Goal: Task Accomplishment & Management: Use online tool/utility

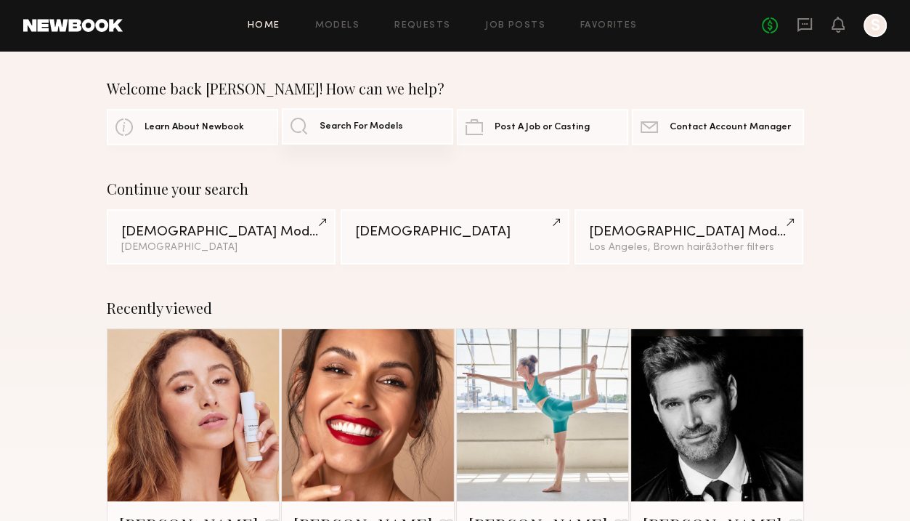
click at [321, 126] on span "Search For Models" at bounding box center [362, 126] width 84 height 9
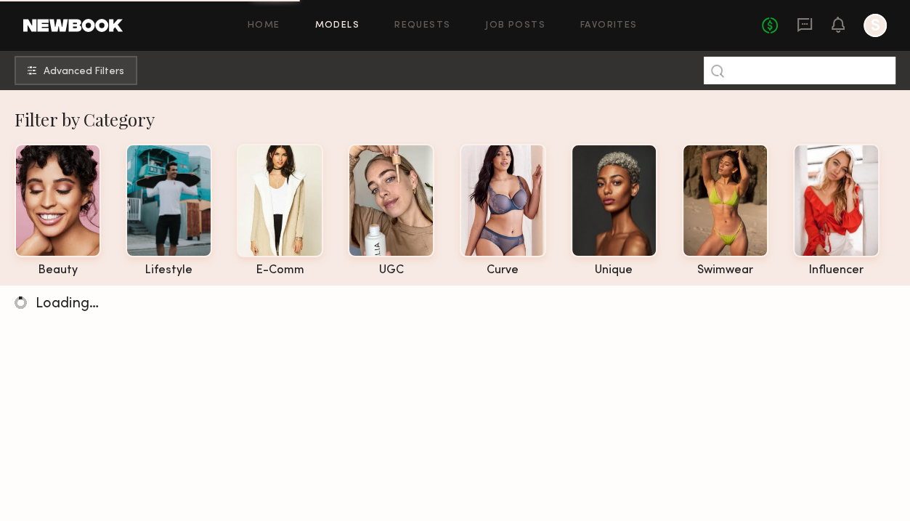
click at [764, 70] on input at bounding box center [800, 71] width 192 height 28
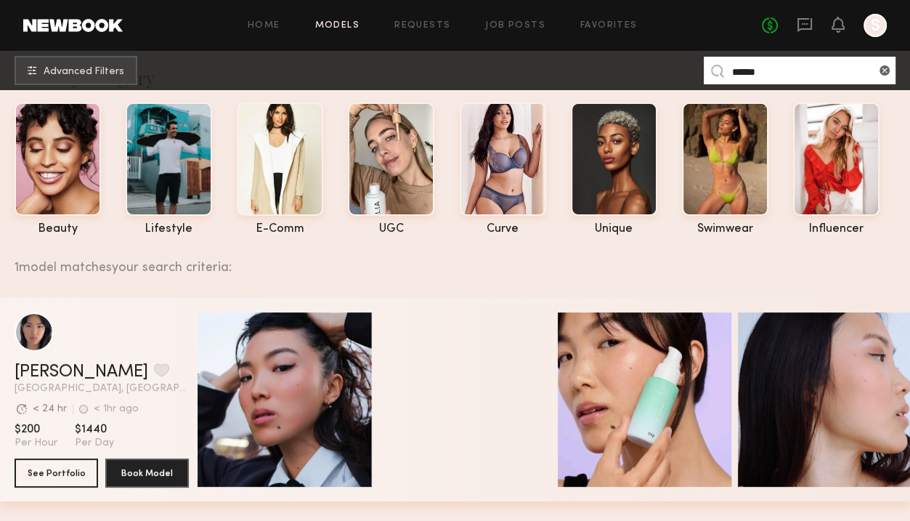
scroll to position [44, 0]
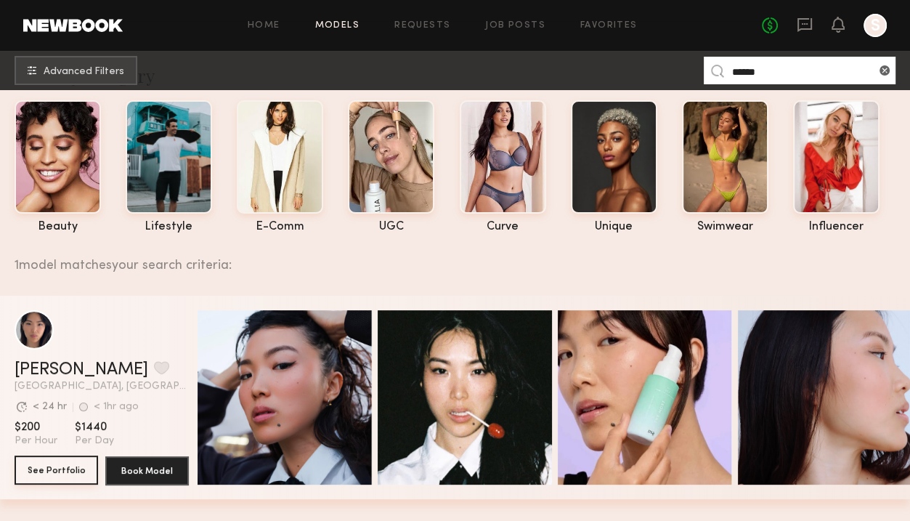
type input "******"
click at [60, 471] on button "See Portfolio" at bounding box center [57, 470] width 84 height 29
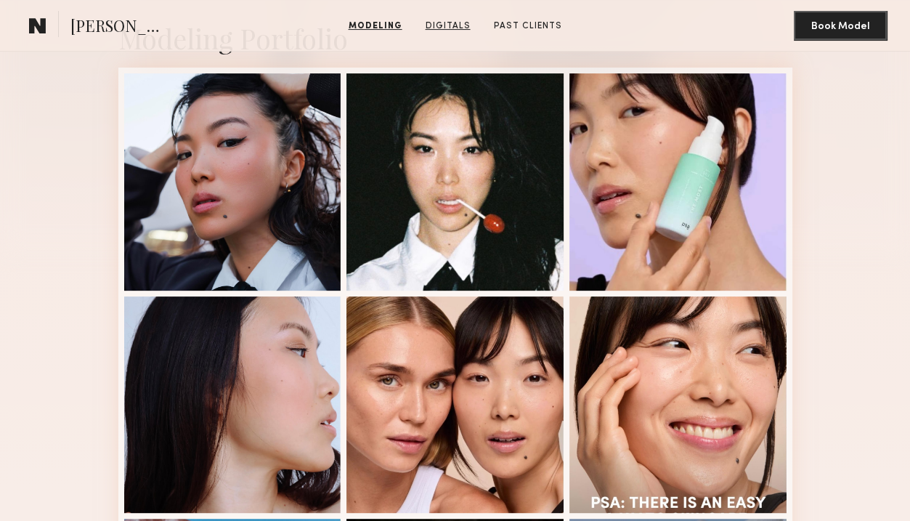
click at [450, 21] on link "Digitals" at bounding box center [448, 26] width 57 height 13
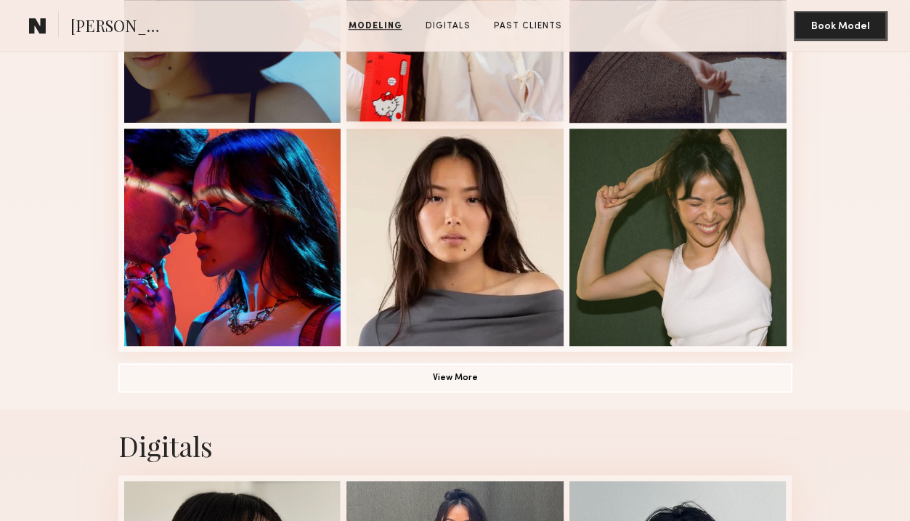
scroll to position [945, 0]
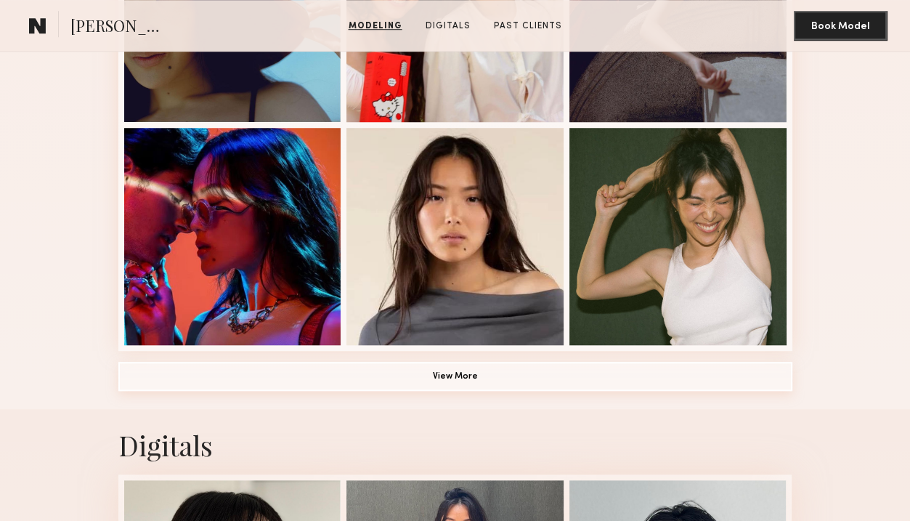
click at [452, 372] on button "View More" at bounding box center [455, 376] width 674 height 29
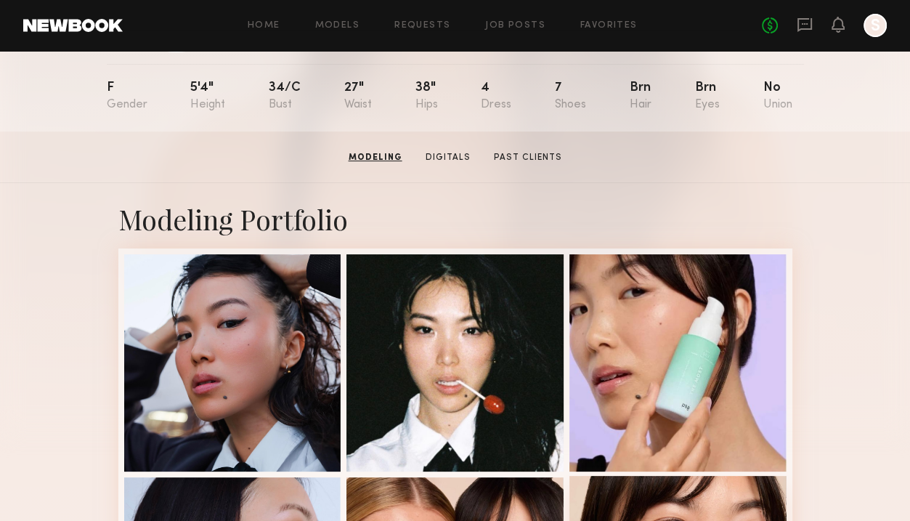
scroll to position [148, 0]
